Goal: Transaction & Acquisition: Purchase product/service

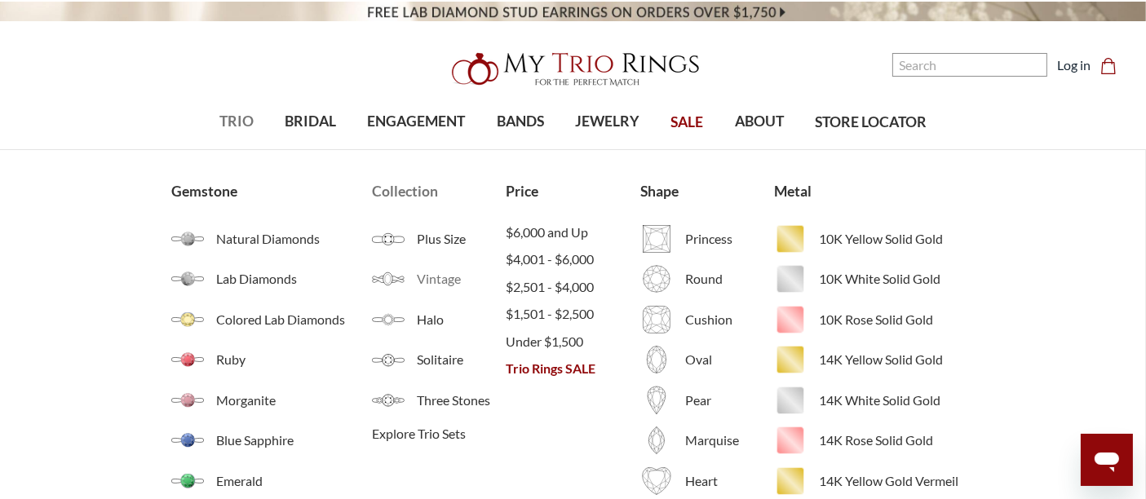
scroll to position [91, 0]
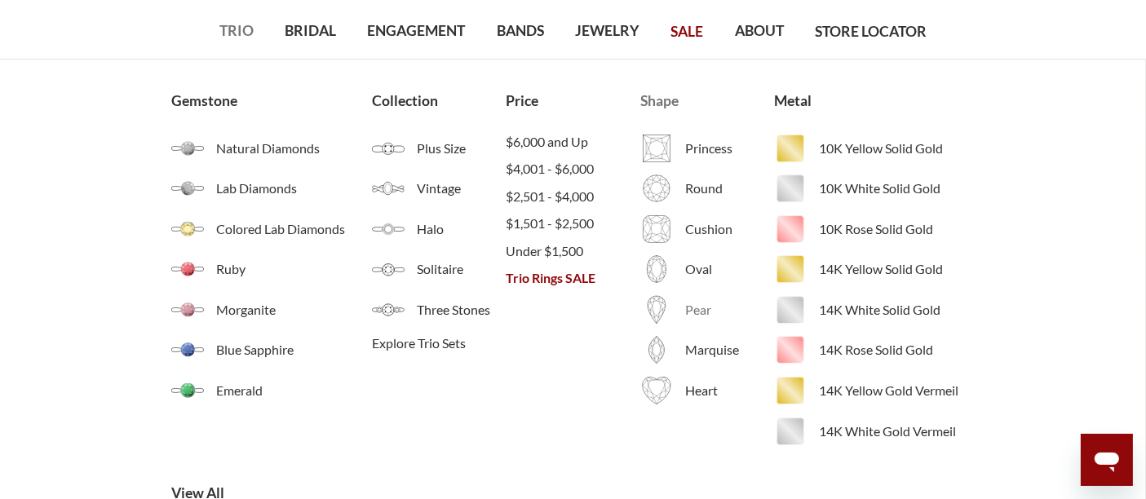
click at [703, 311] on span "Pear" at bounding box center [729, 310] width 89 height 20
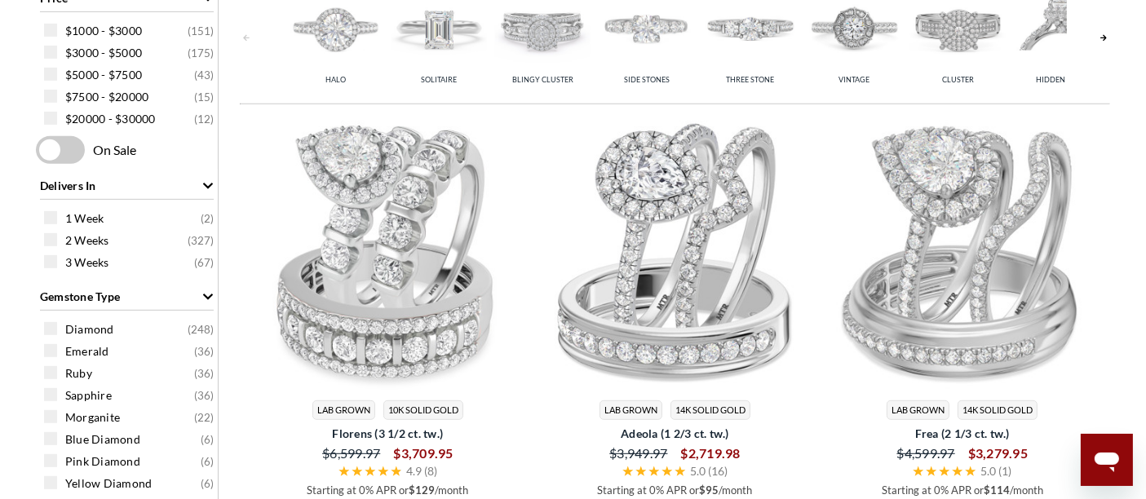
scroll to position [789, 0]
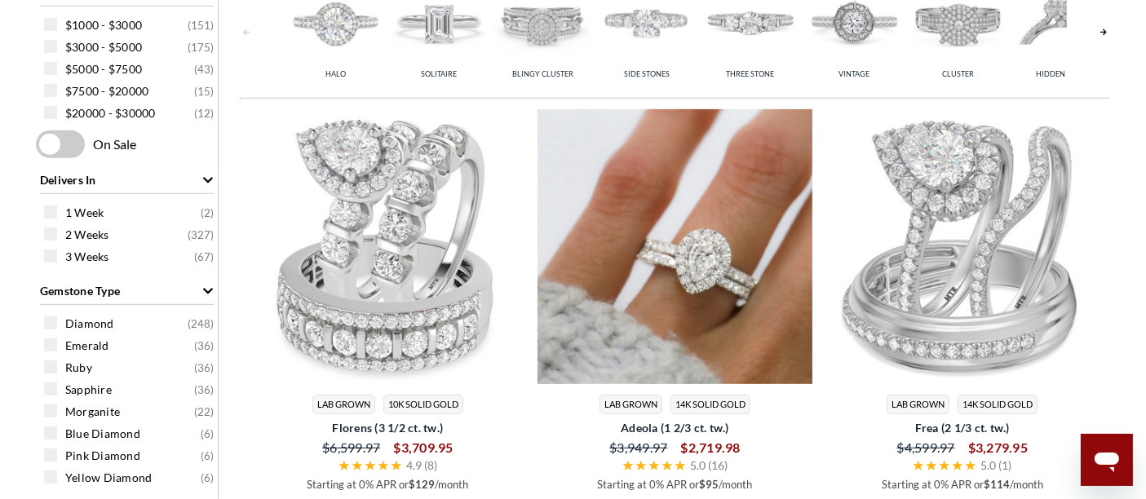
click at [720, 161] on img at bounding box center [674, 246] width 274 height 274
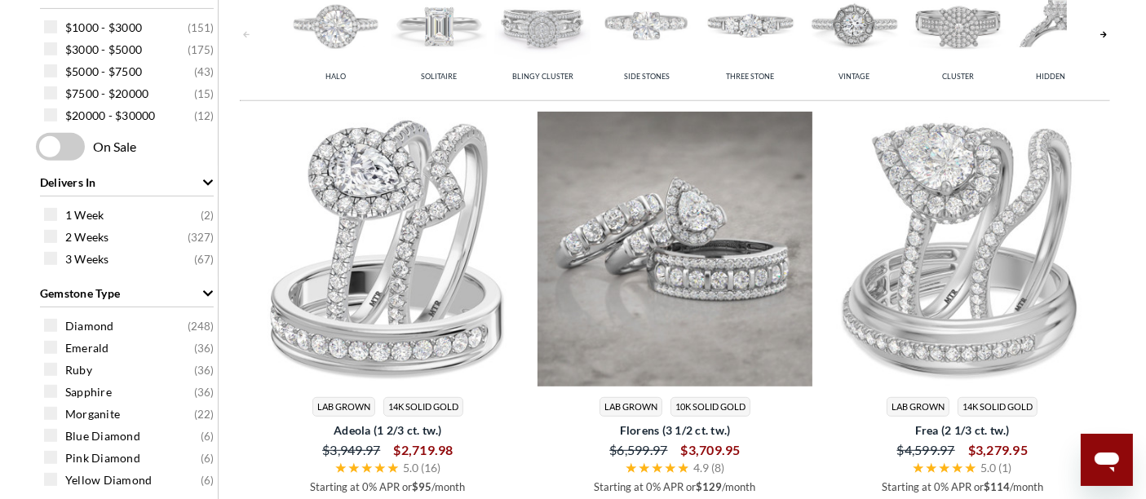
click at [746, 334] on img at bounding box center [674, 249] width 274 height 274
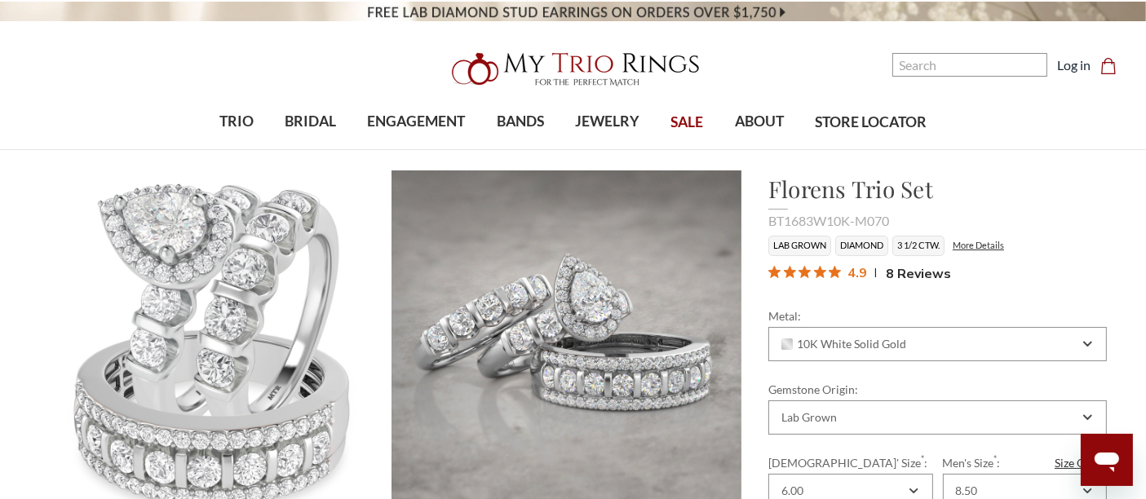
click at [846, 247] on li "Diamond" at bounding box center [861, 246] width 53 height 20
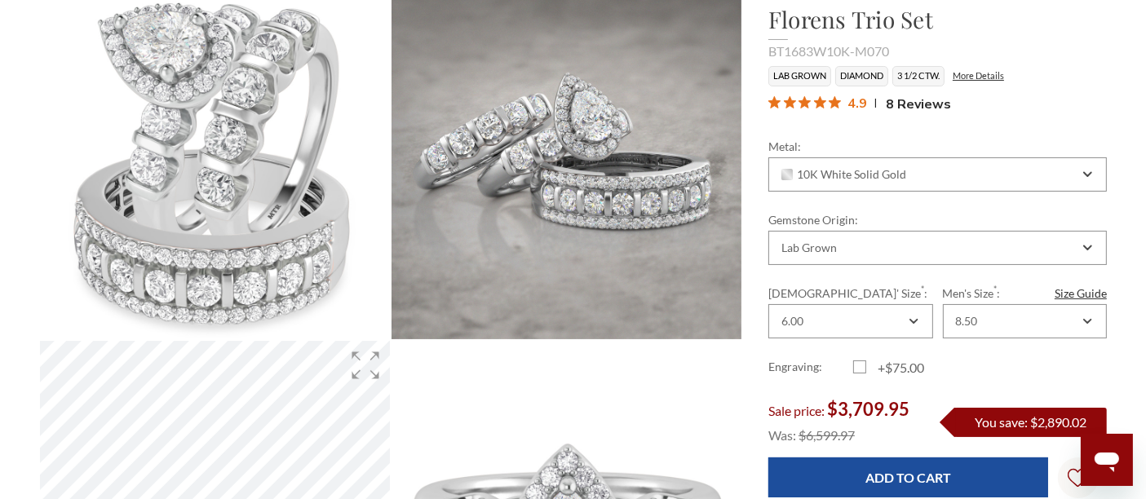
click at [1053, 358] on div "Engraving: +$75.00" at bounding box center [937, 368] width 338 height 20
